Goal: Navigation & Orientation: Find specific page/section

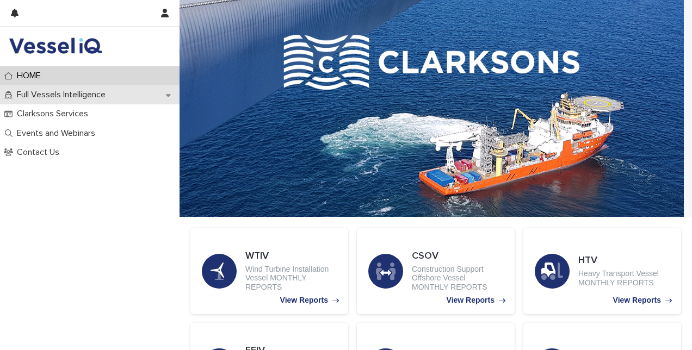
click at [164, 92] on div "Full Vessels Intelligence" at bounding box center [90, 94] width 180 height 19
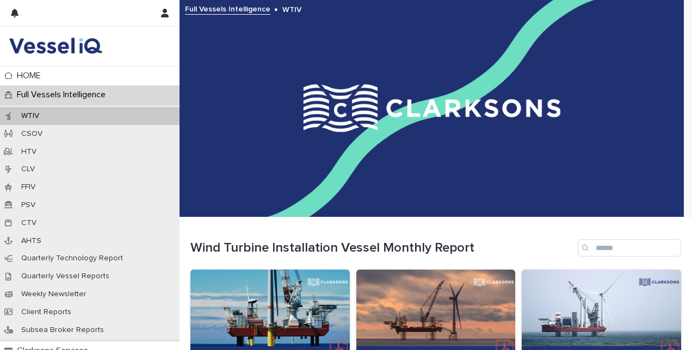
scroll to position [110, 0]
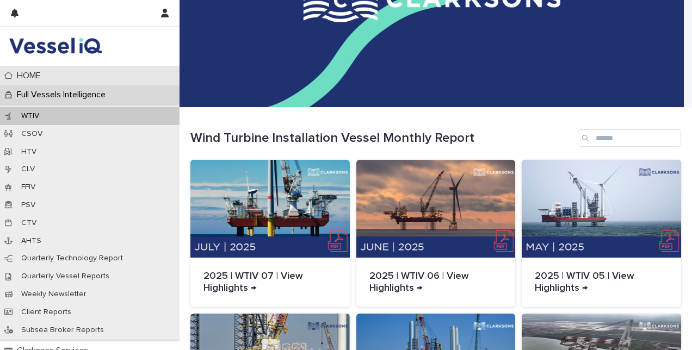
click at [97, 82] on div "HOME" at bounding box center [90, 75] width 180 height 19
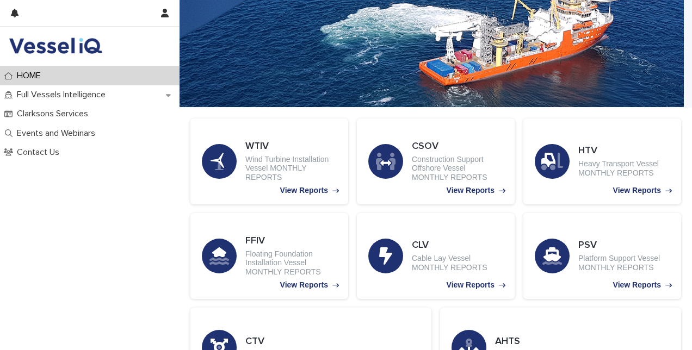
scroll to position [440, 0]
